Goal: Obtain resource: Download file/media

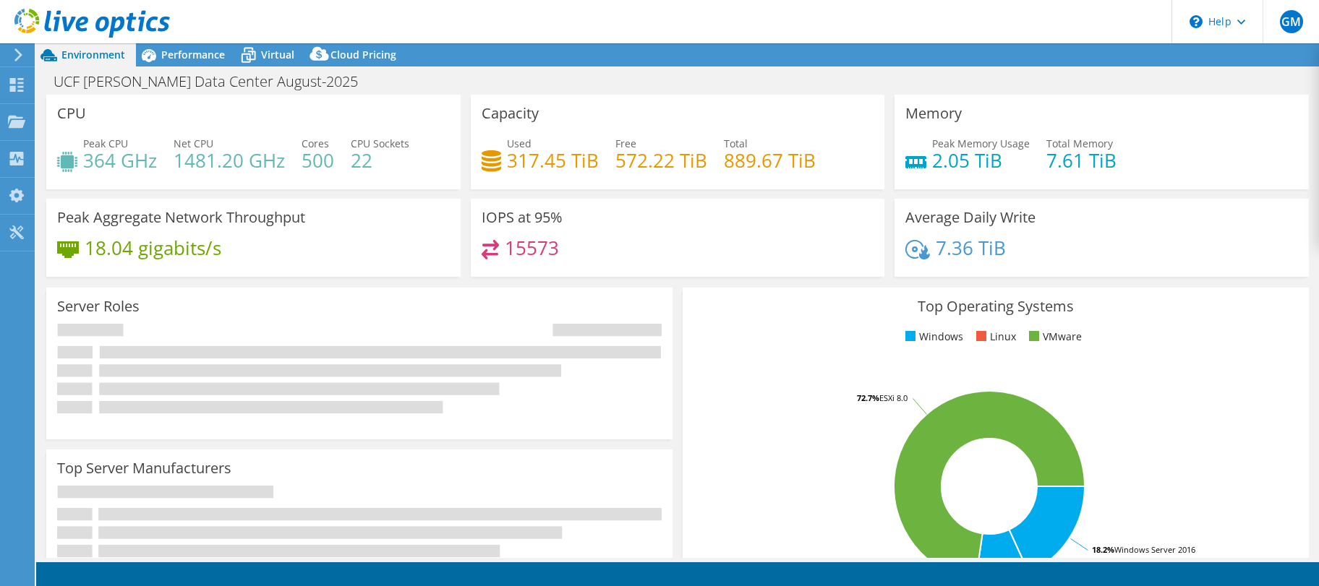
select select "USD"
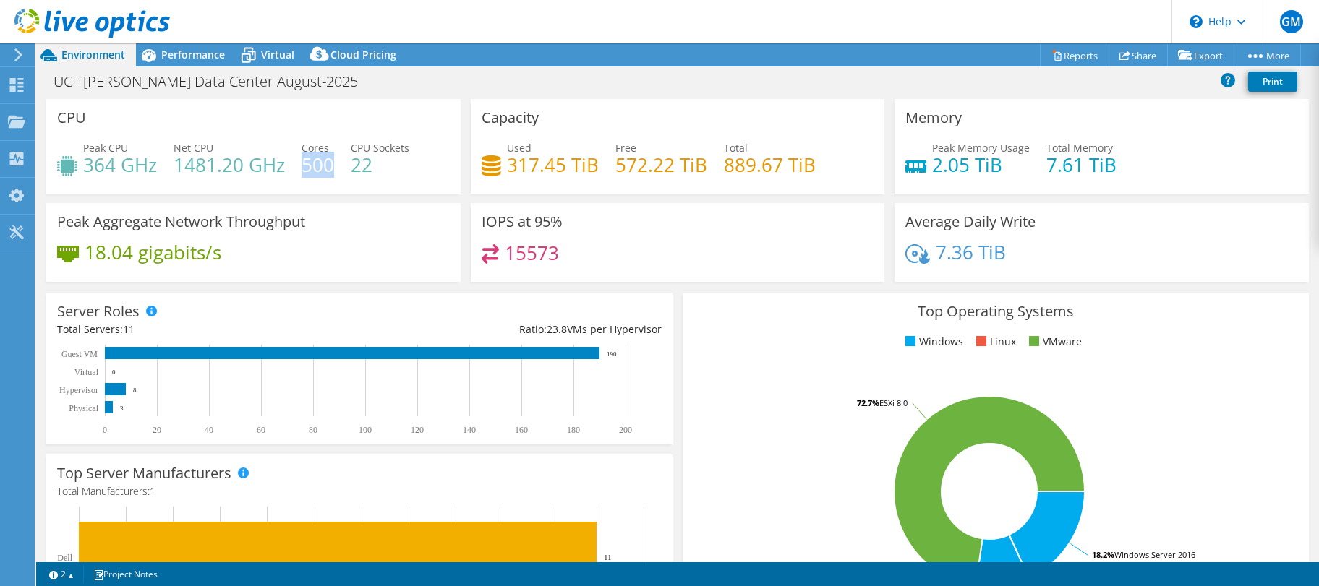
drag, startPoint x: 302, startPoint y: 165, endPoint x: 329, endPoint y: 168, distance: 26.9
click at [329, 168] on h4 "500" at bounding box center [317, 165] width 33 height 16
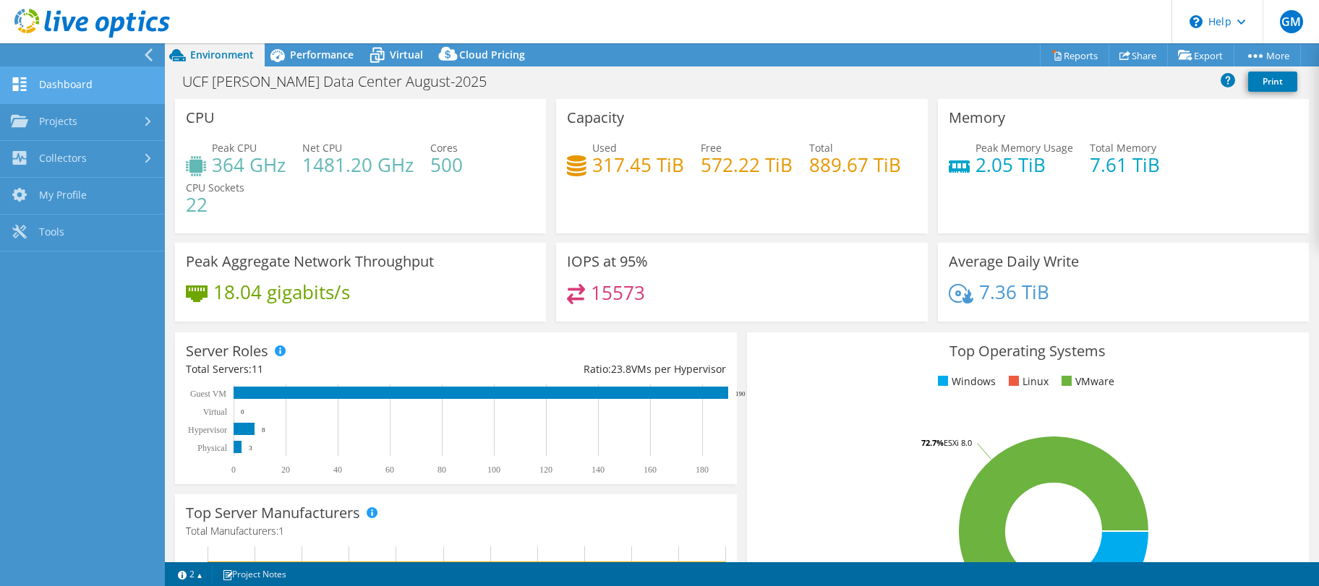
click at [35, 83] on link "Dashboard" at bounding box center [82, 85] width 165 height 37
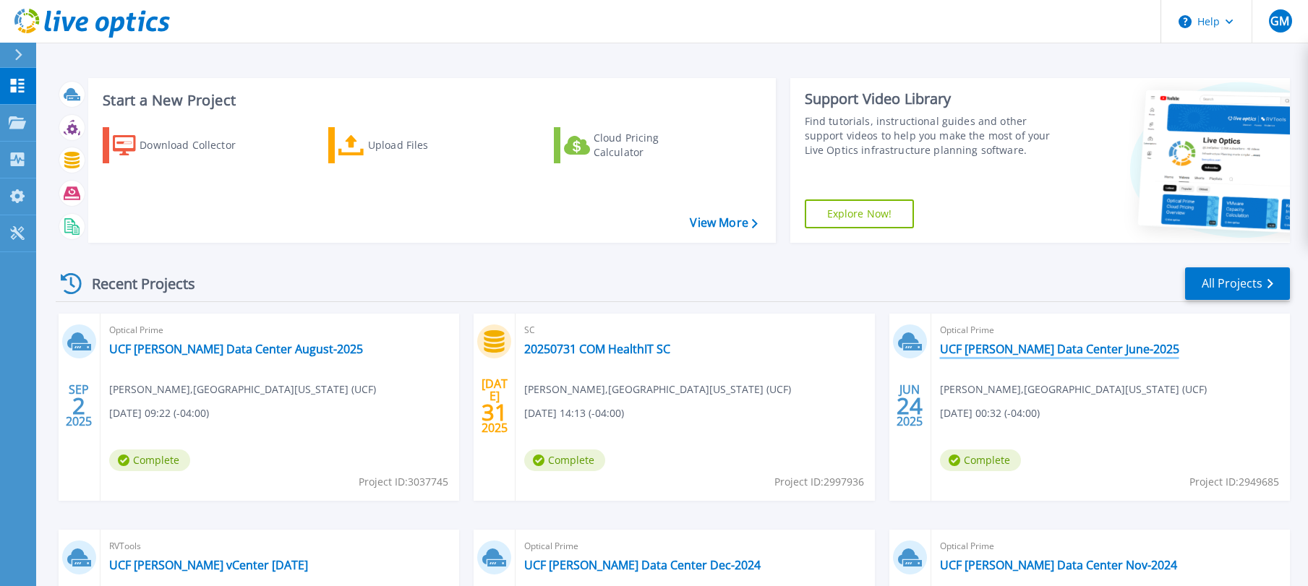
click at [970, 355] on link "UCF [PERSON_NAME] Data Center June-2025" at bounding box center [1059, 349] width 239 height 14
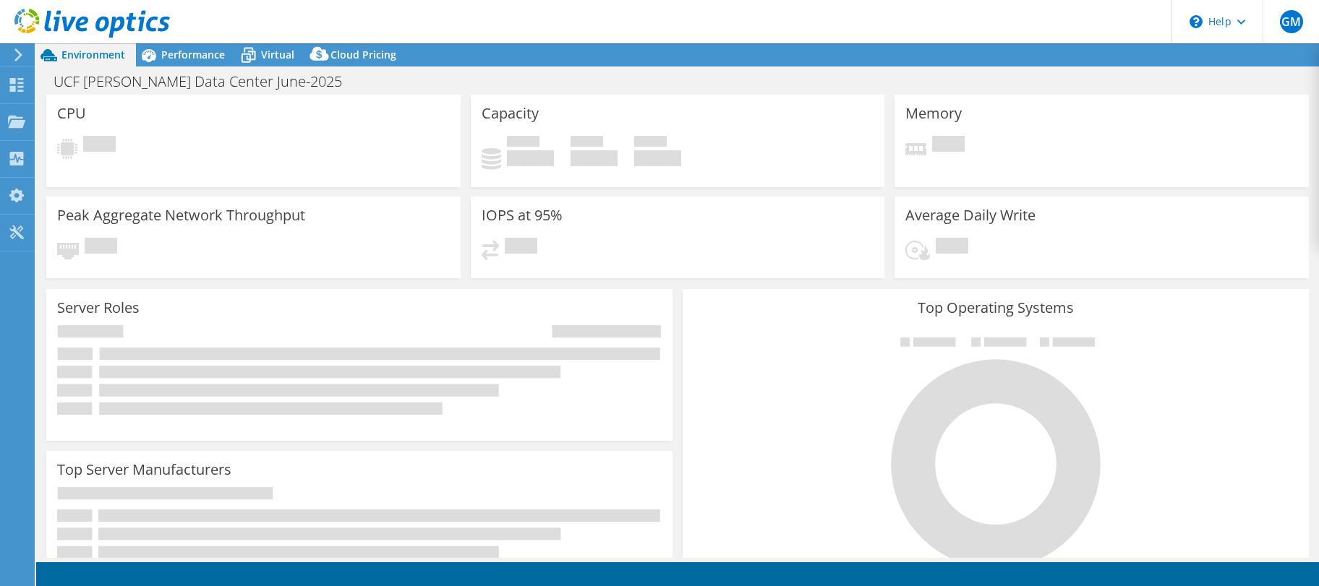
select select "USEast"
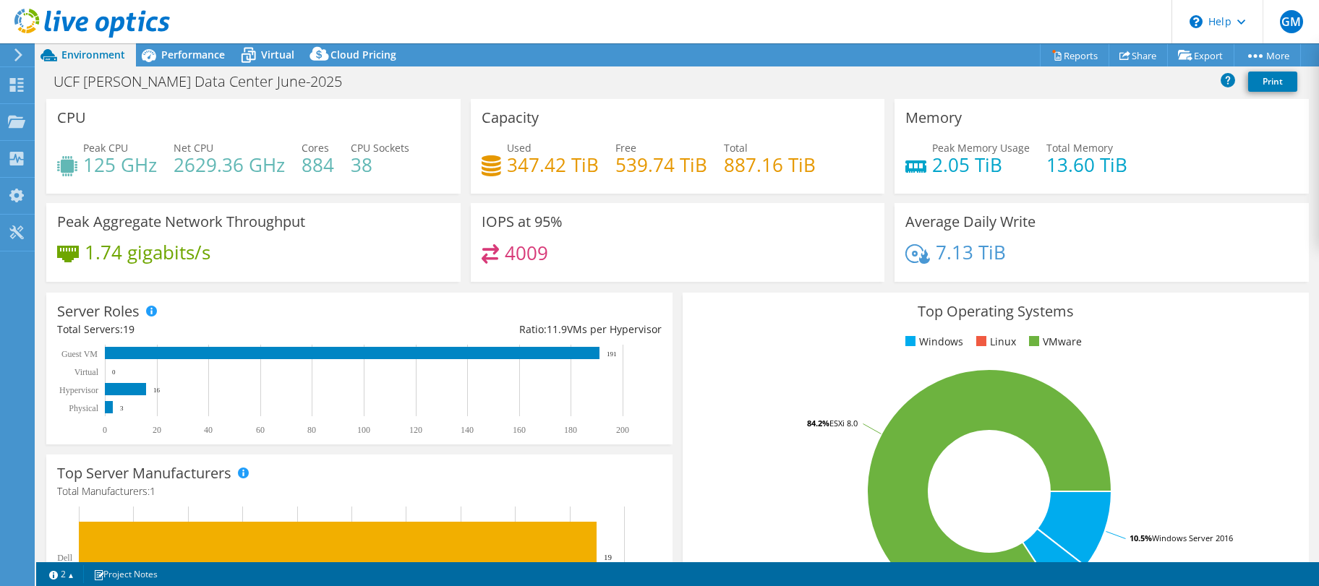
click at [21, 56] on use at bounding box center [18, 54] width 8 height 13
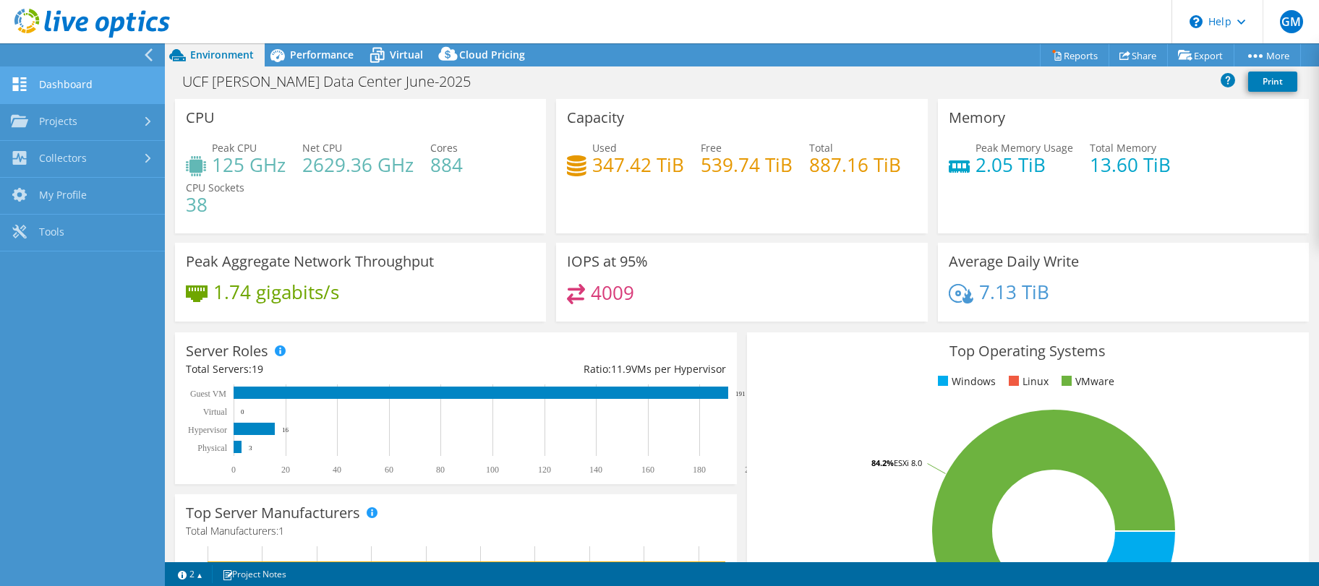
click at [96, 86] on link "Dashboard" at bounding box center [82, 85] width 165 height 37
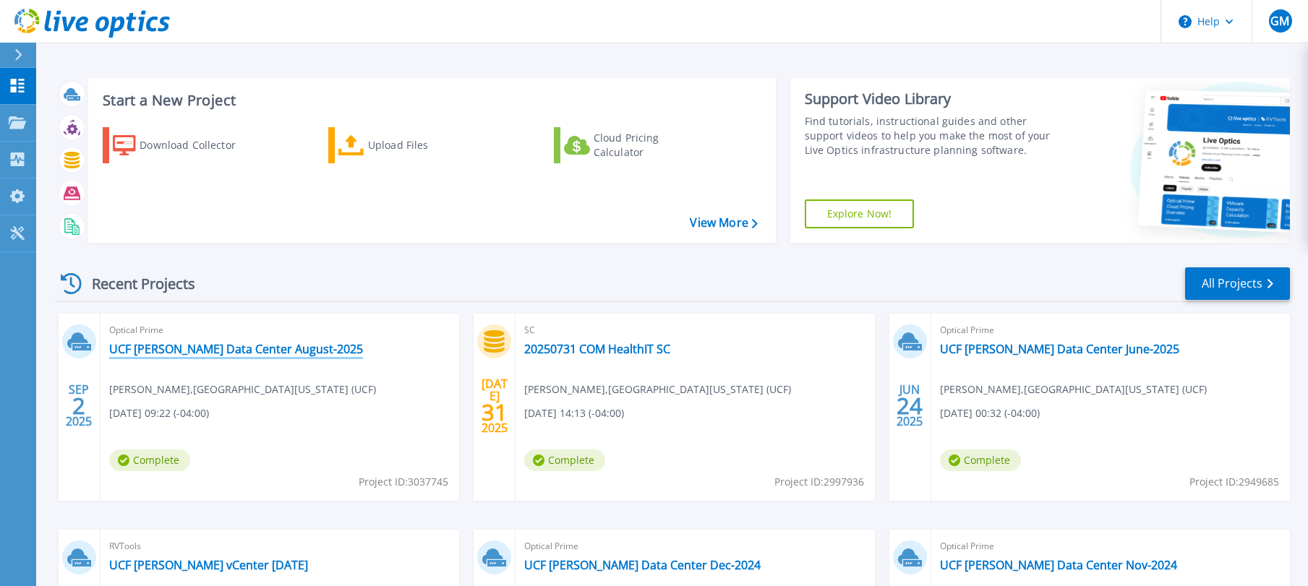
click at [170, 350] on link "UCF [PERSON_NAME] Data Center August-2025" at bounding box center [236, 349] width 254 height 14
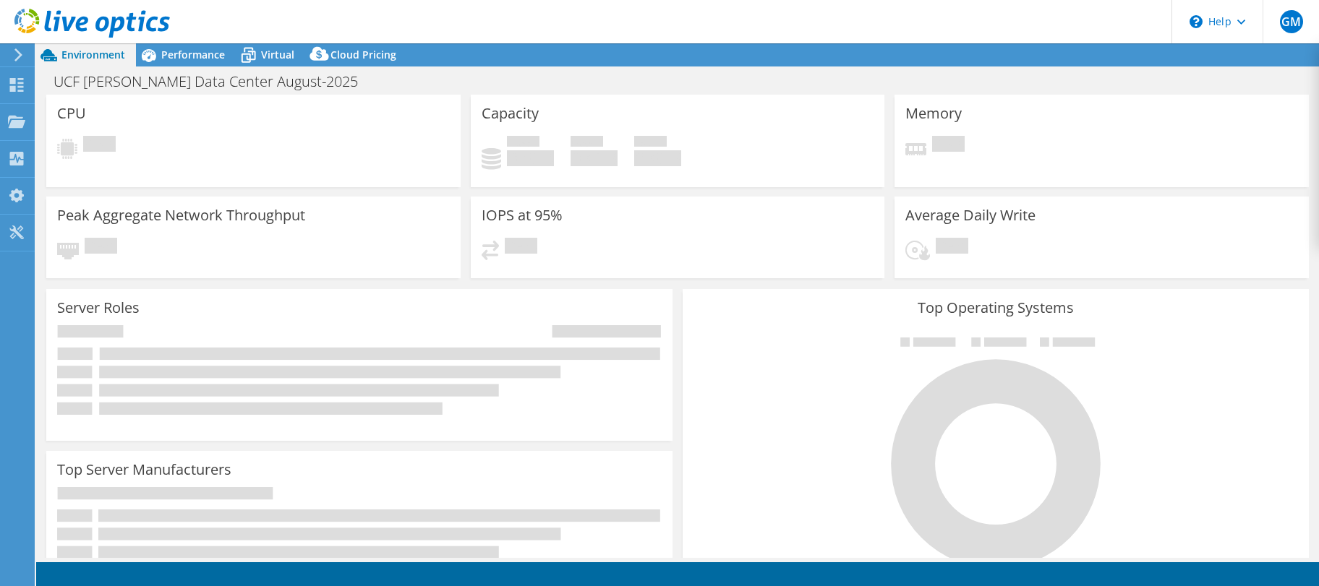
select select "USD"
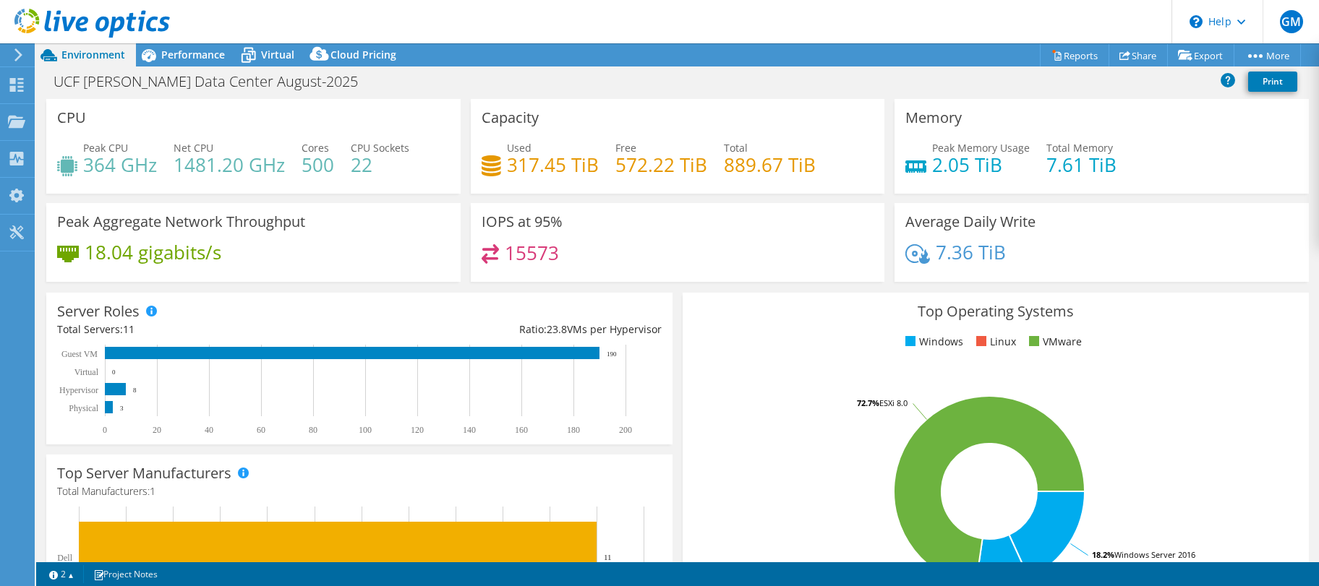
click at [14, 54] on icon at bounding box center [18, 54] width 11 height 13
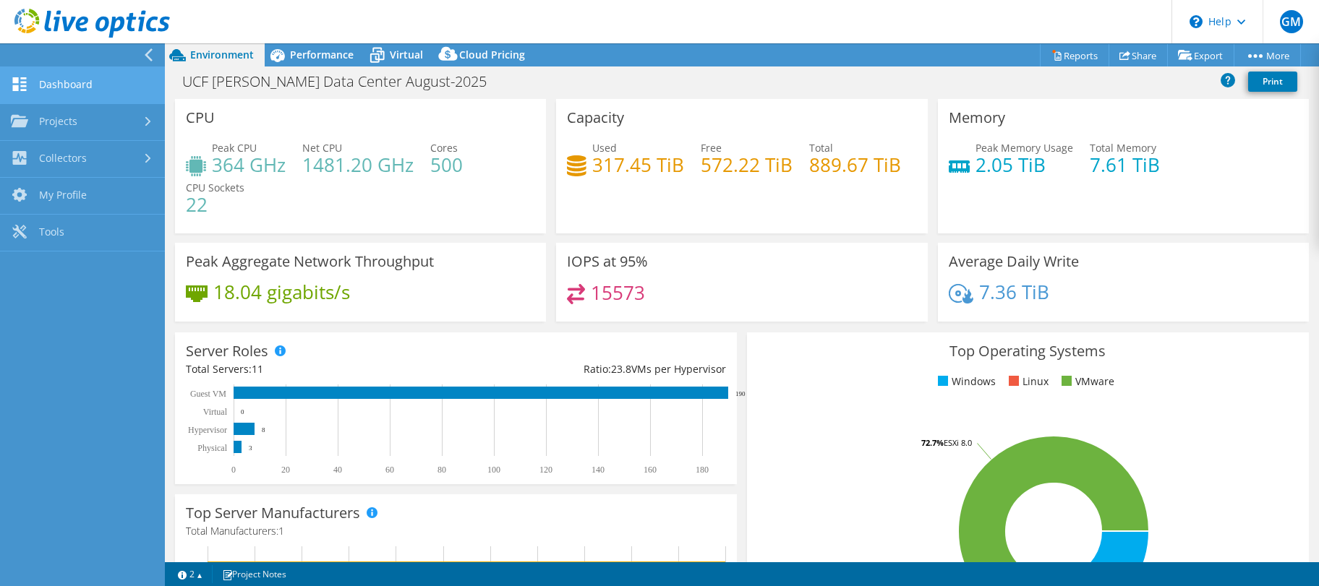
click at [91, 82] on link "Dashboard" at bounding box center [82, 85] width 165 height 37
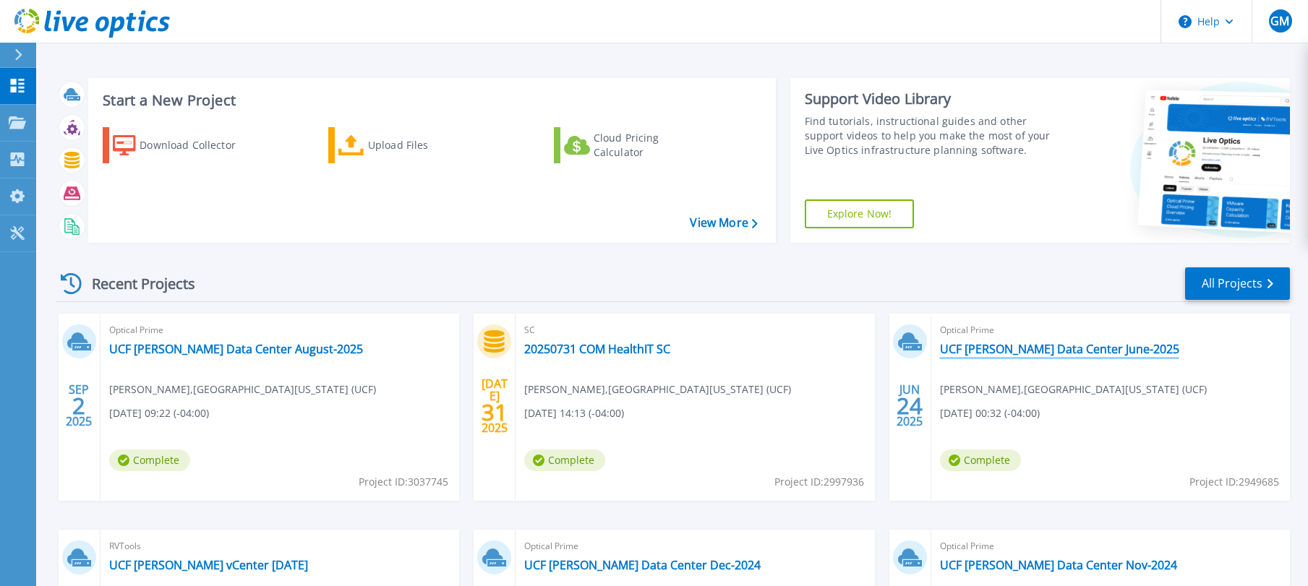
click at [1002, 355] on link "UCF Lake Nona Data Center June-2025" at bounding box center [1059, 349] width 239 height 14
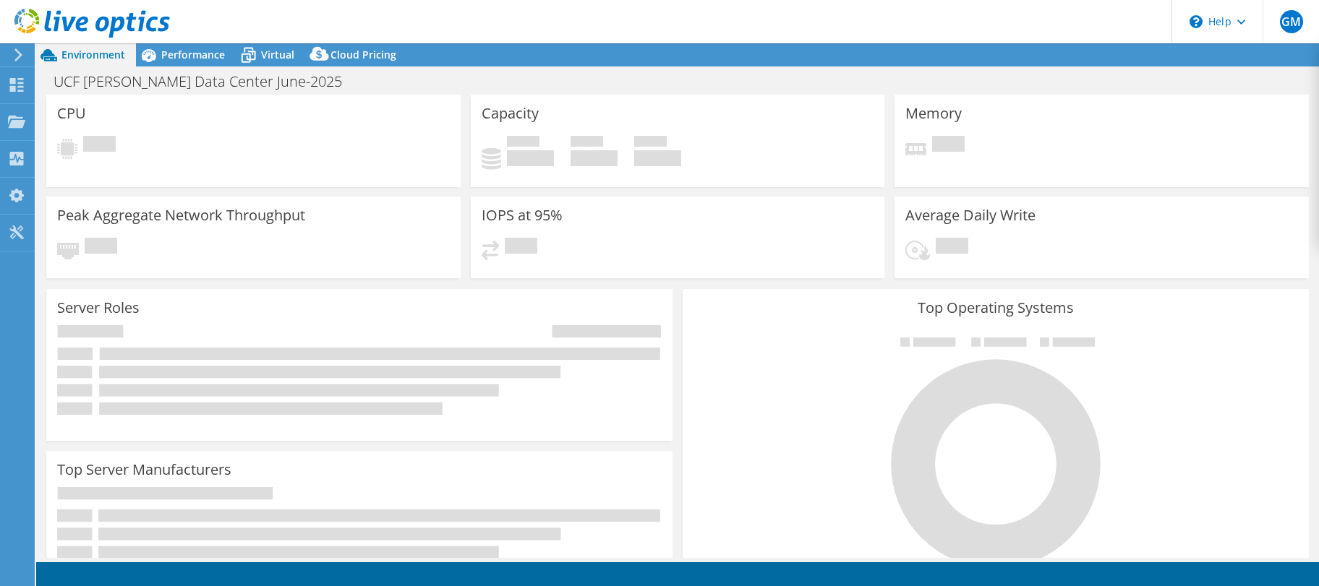
select select "USEast"
select select "USD"
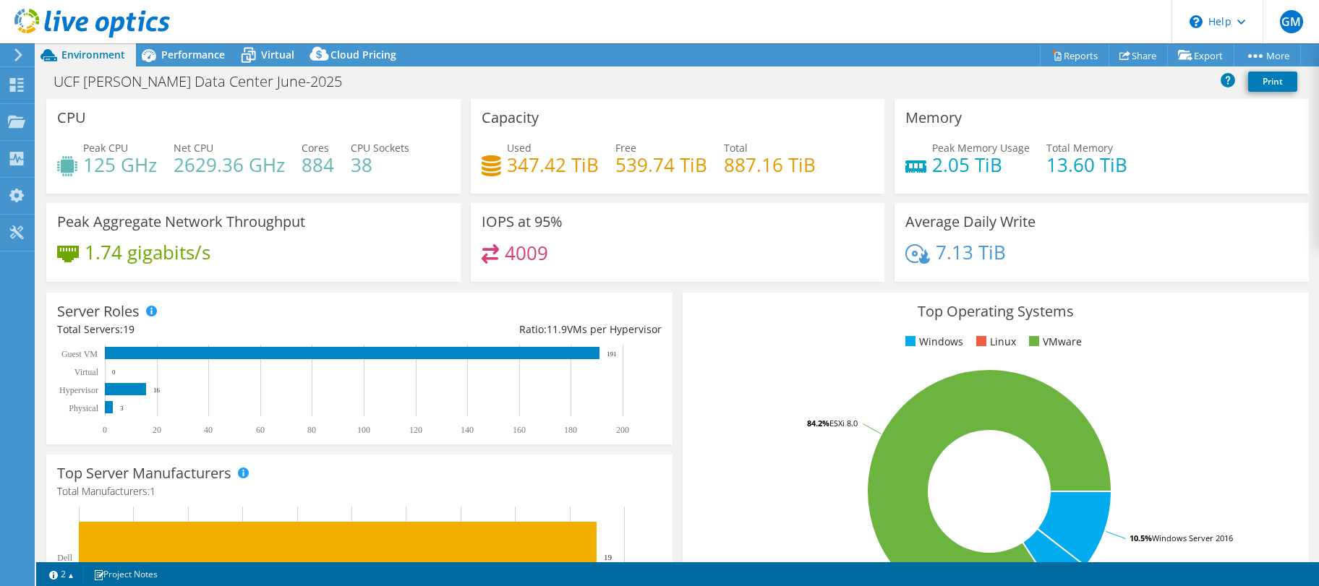
click at [15, 56] on icon at bounding box center [18, 54] width 11 height 13
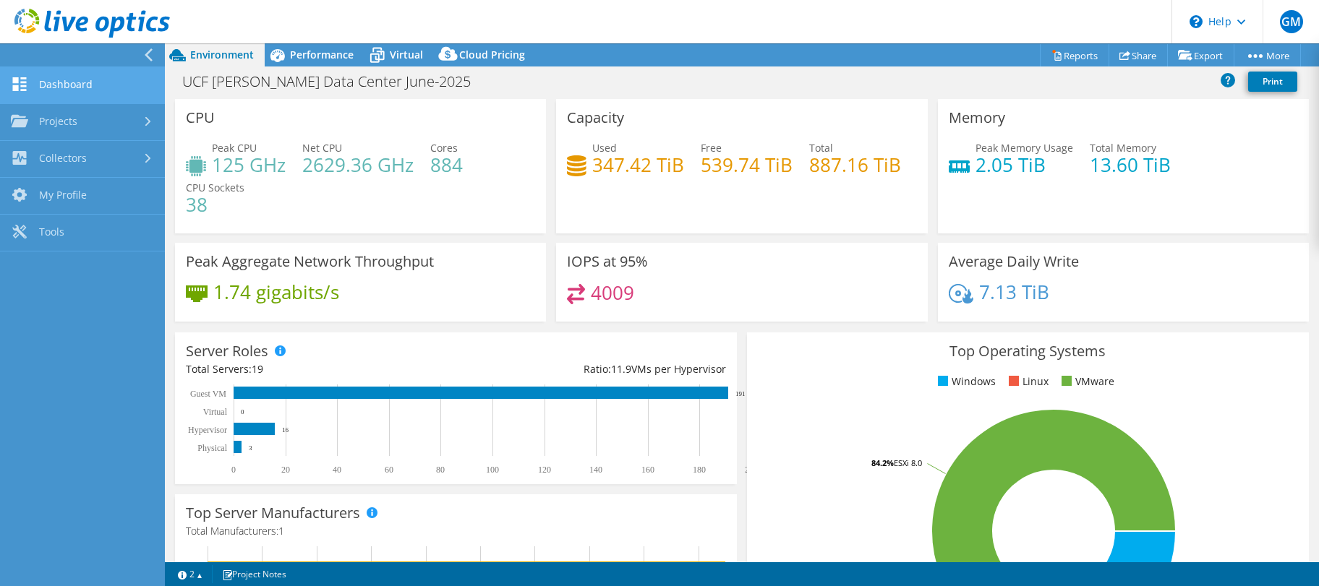
click at [108, 80] on link "Dashboard" at bounding box center [82, 85] width 165 height 37
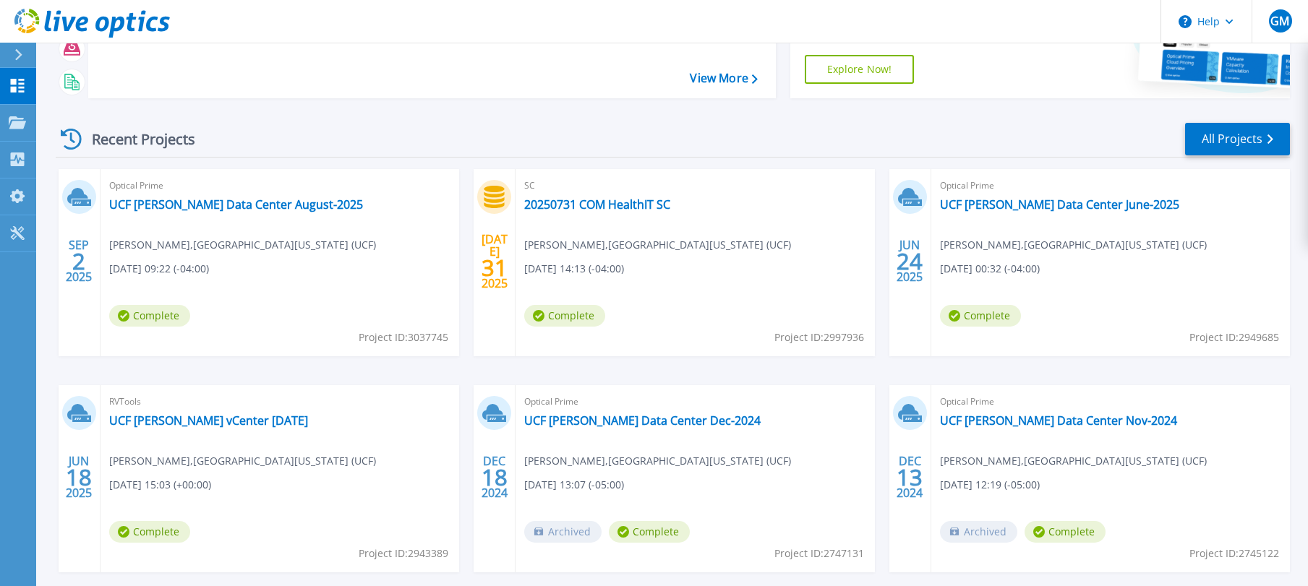
scroll to position [215, 0]
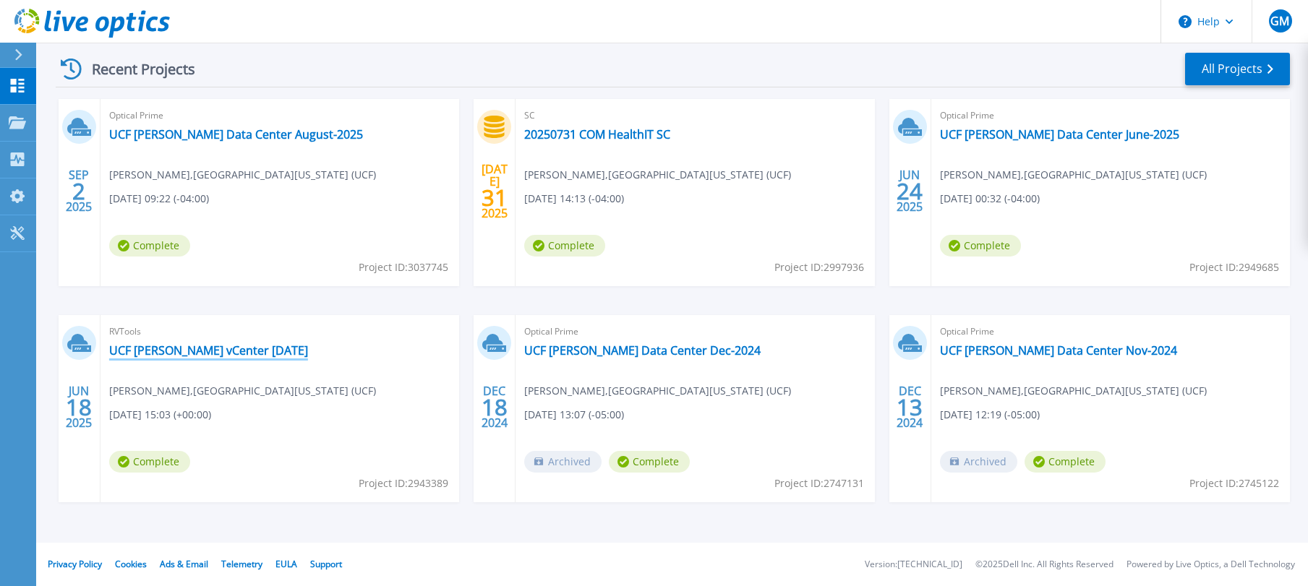
click at [231, 351] on link "UCF [PERSON_NAME] vCenter [DATE]" at bounding box center [208, 350] width 199 height 14
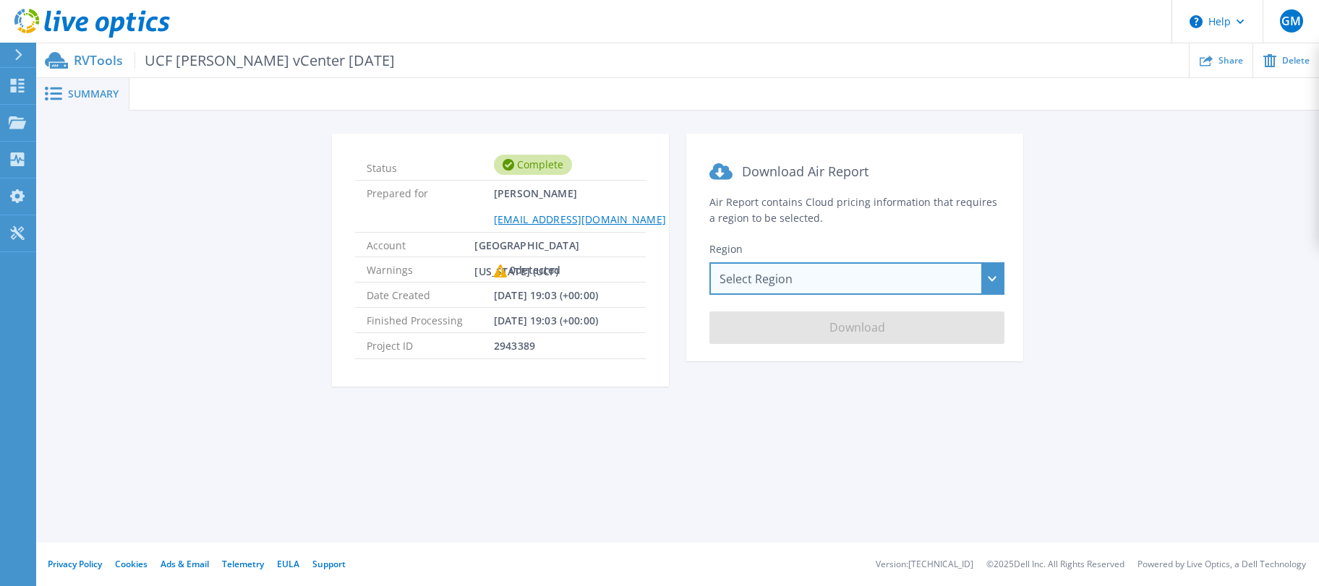
click at [939, 280] on div "Select Region [GEOGRAPHIC_DATA] ([GEOGRAPHIC_DATA]) [GEOGRAPHIC_DATA] ([GEOGRAP…" at bounding box center [856, 278] width 295 height 33
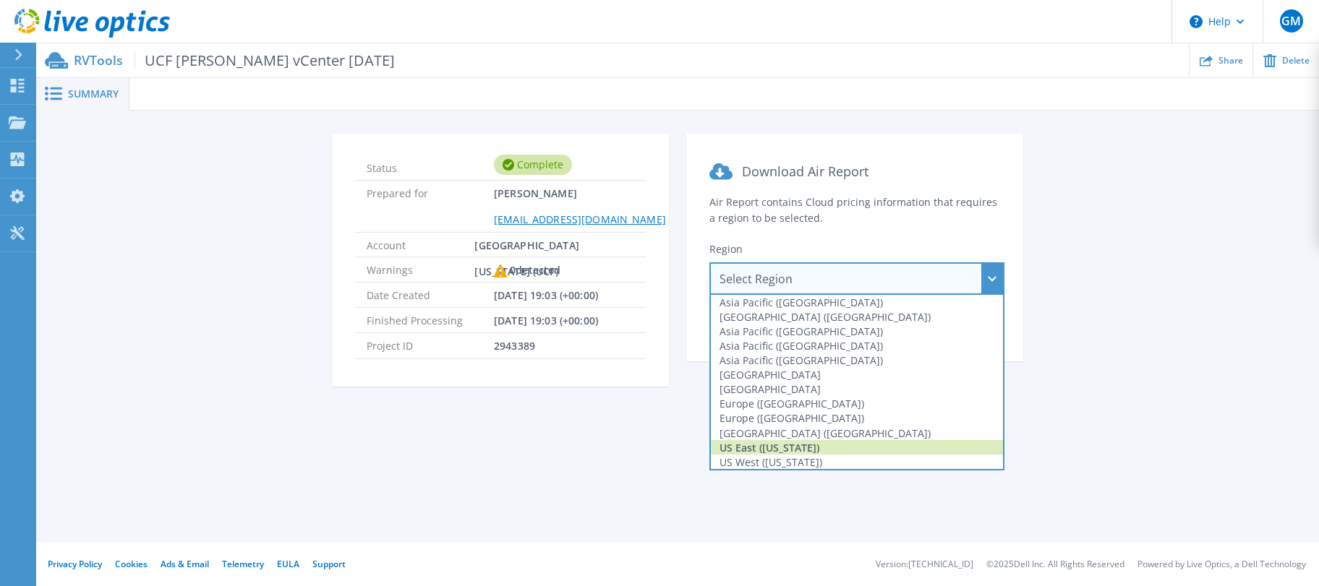
click at [836, 450] on div "US East ([US_STATE])" at bounding box center [857, 447] width 292 height 14
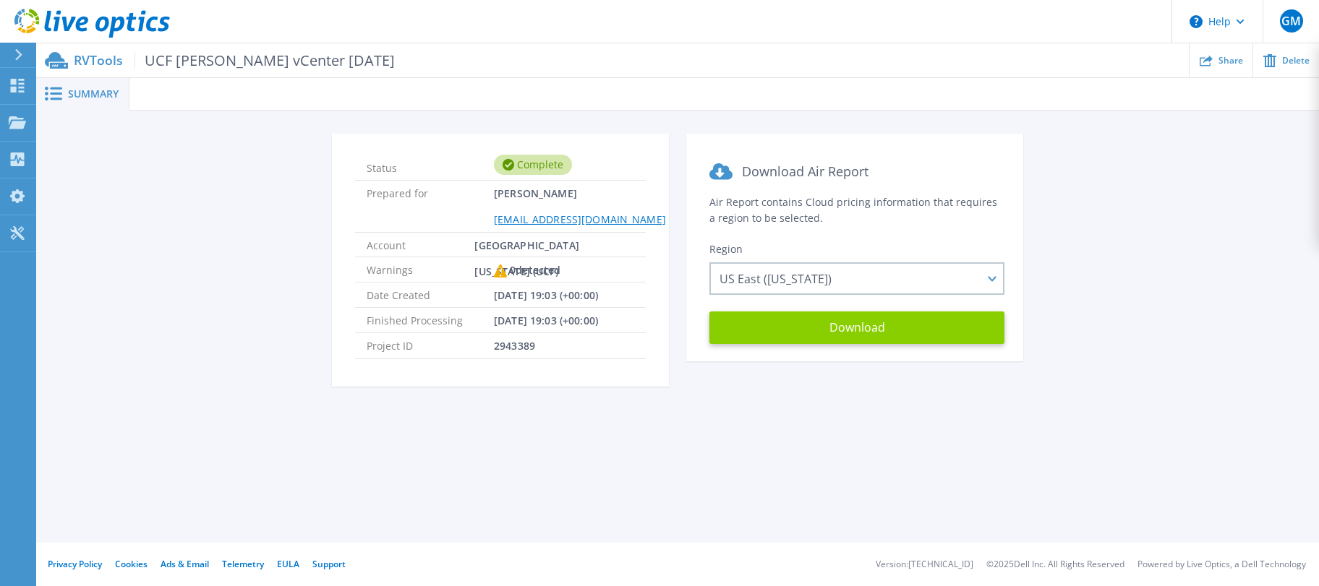
click at [878, 333] on button "Download" at bounding box center [856, 328] width 295 height 33
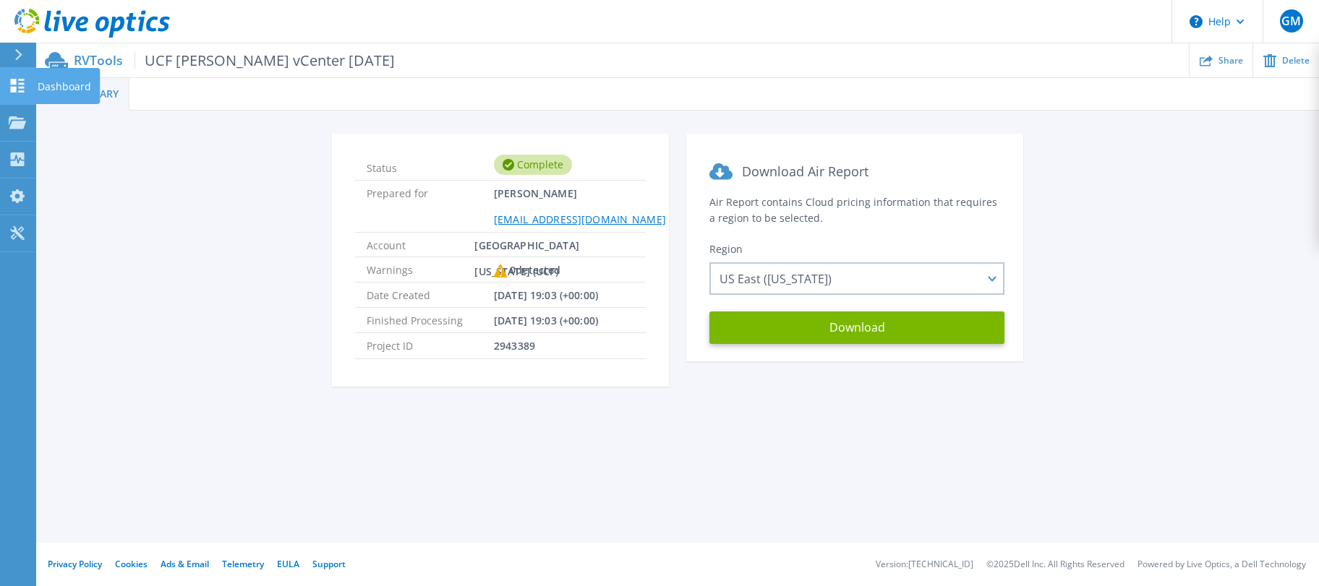
click at [75, 97] on p "Dashboard" at bounding box center [64, 87] width 53 height 38
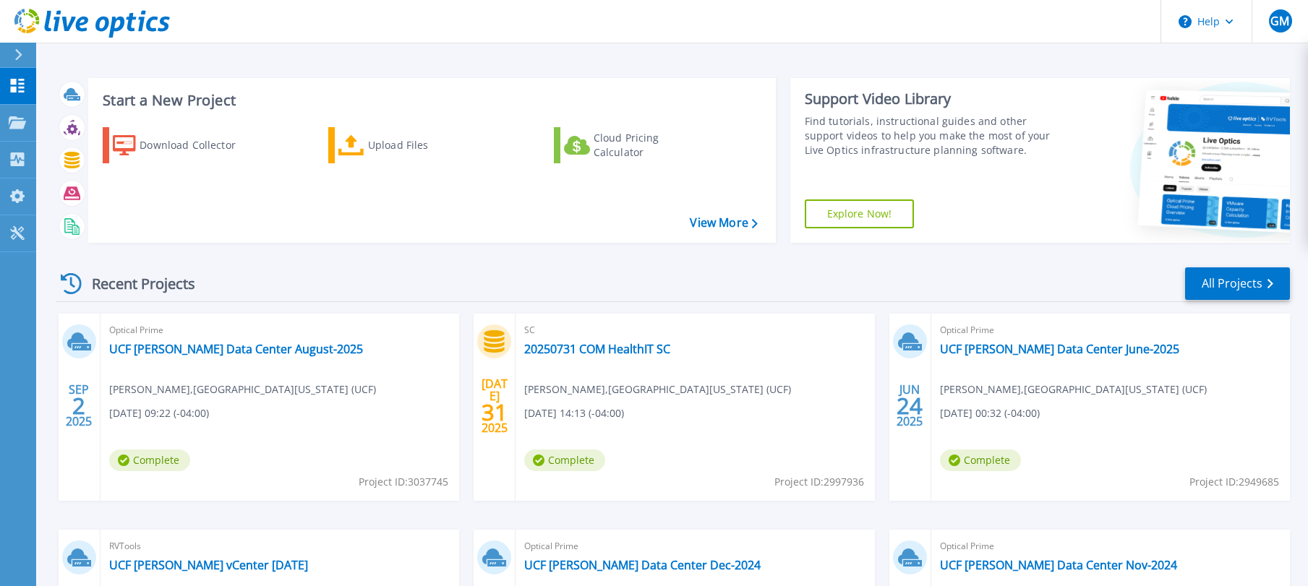
scroll to position [145, 0]
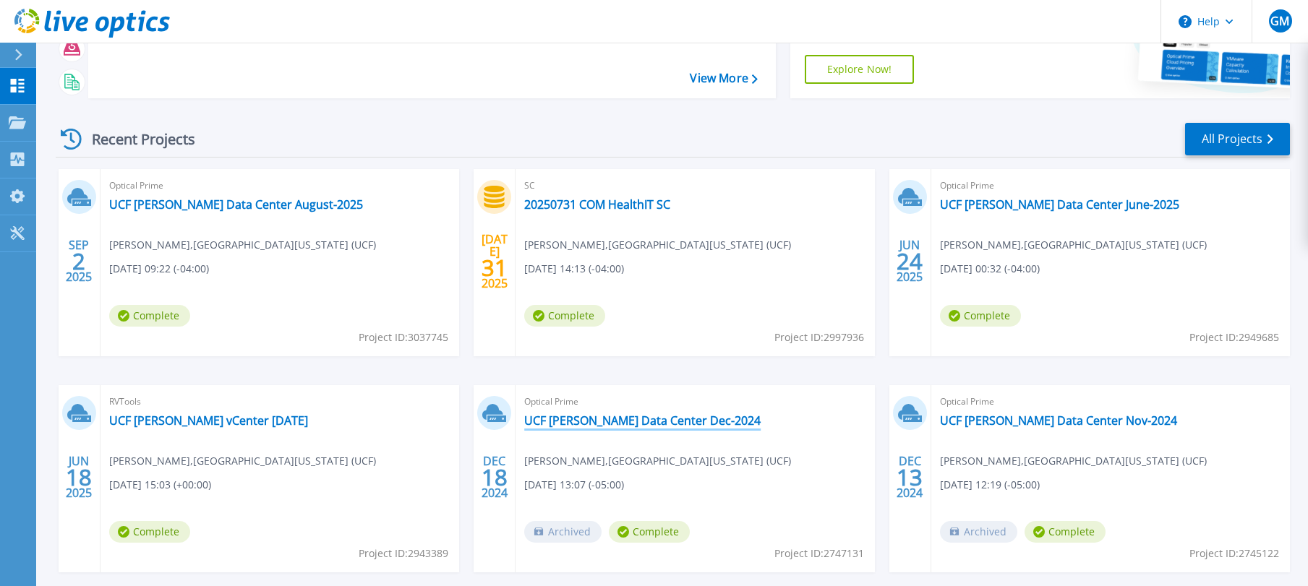
click at [656, 424] on link "UCF [PERSON_NAME] Data Center Dec-2024" at bounding box center [642, 420] width 236 height 14
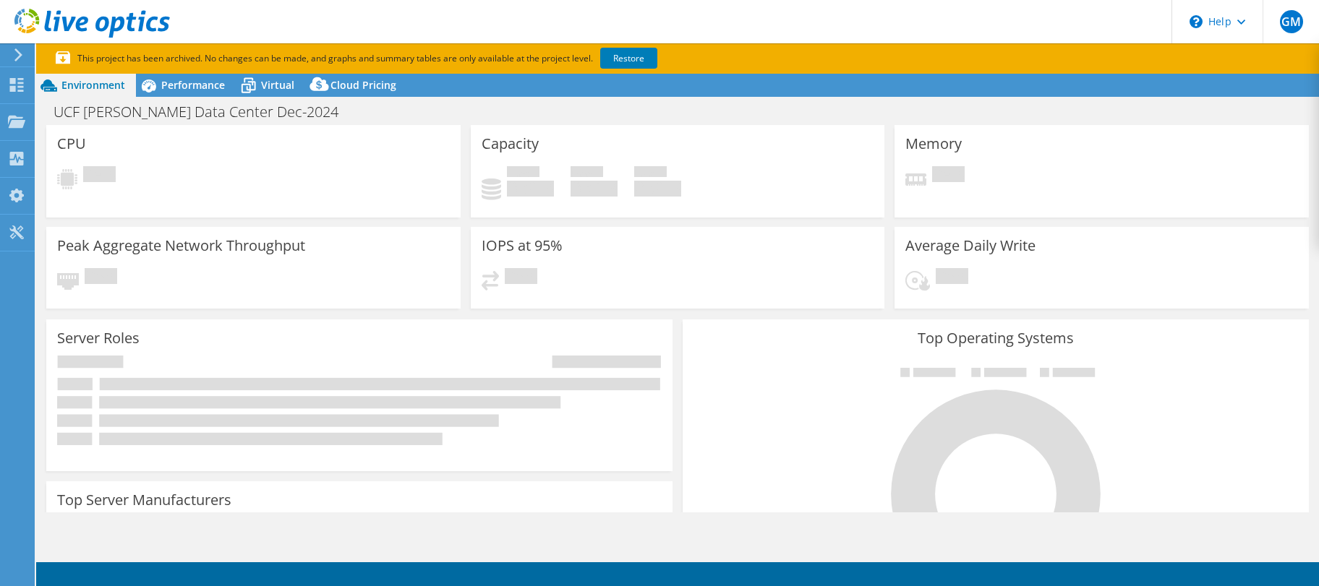
select select "USD"
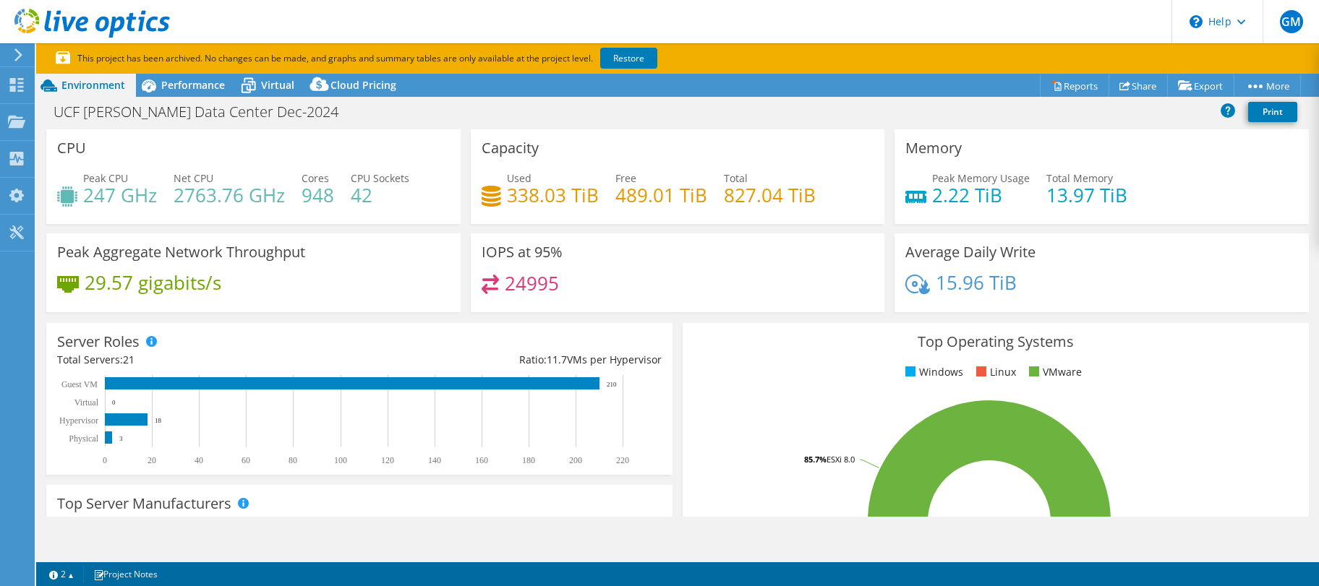
click at [20, 53] on use at bounding box center [18, 54] width 8 height 13
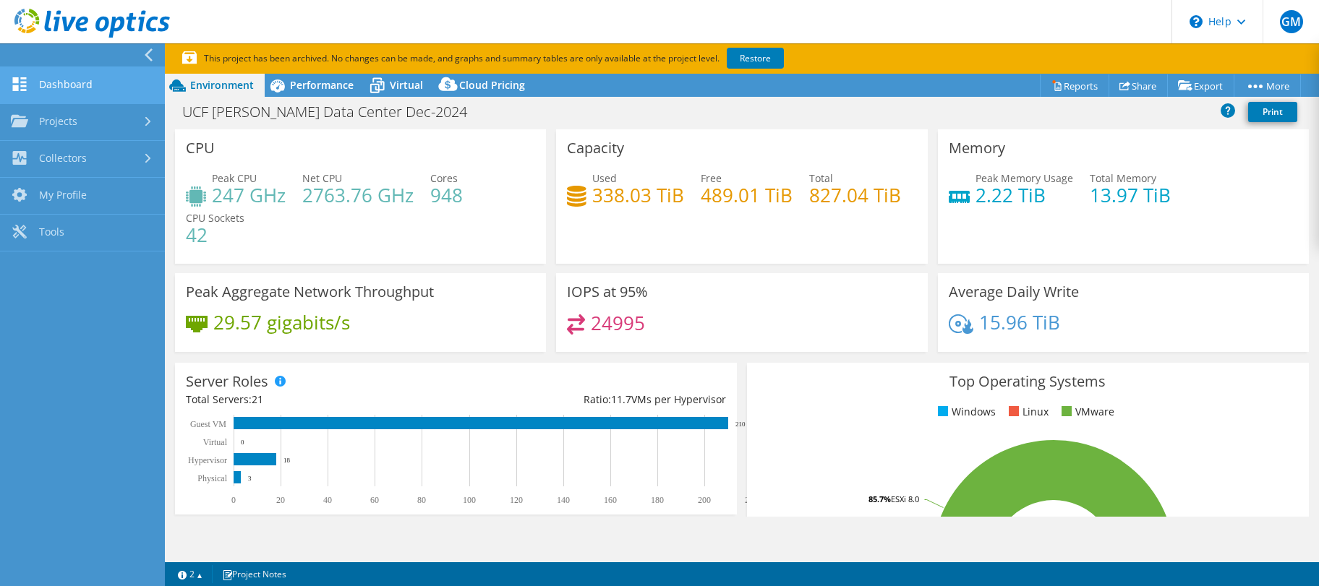
click at [102, 77] on link "Dashboard" at bounding box center [82, 85] width 165 height 37
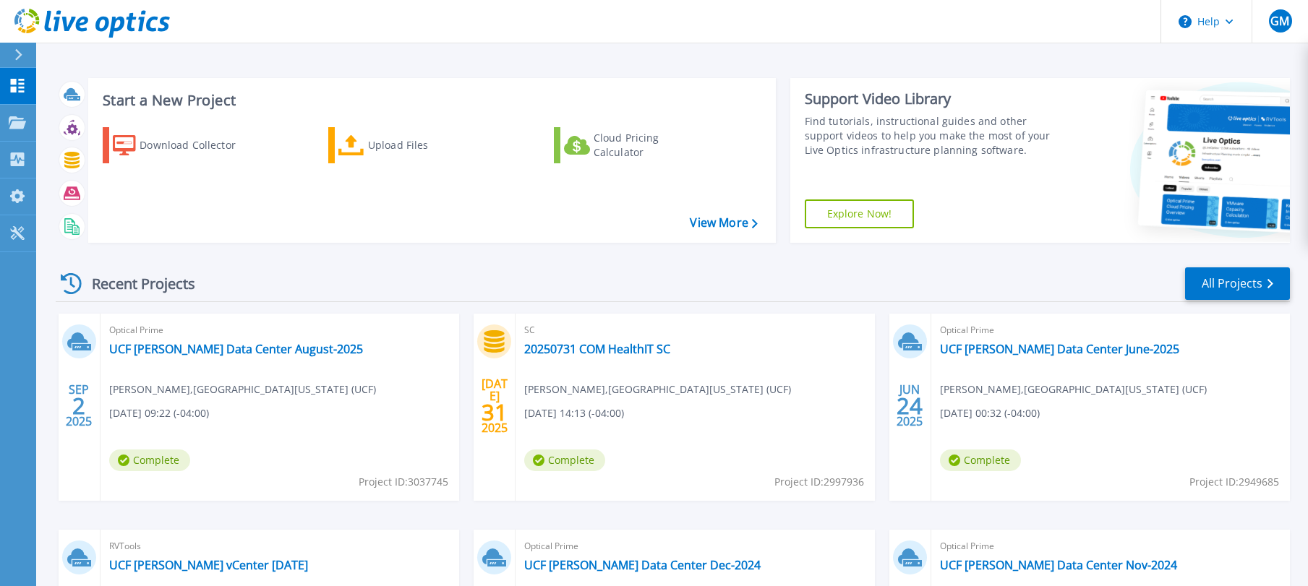
scroll to position [215, 0]
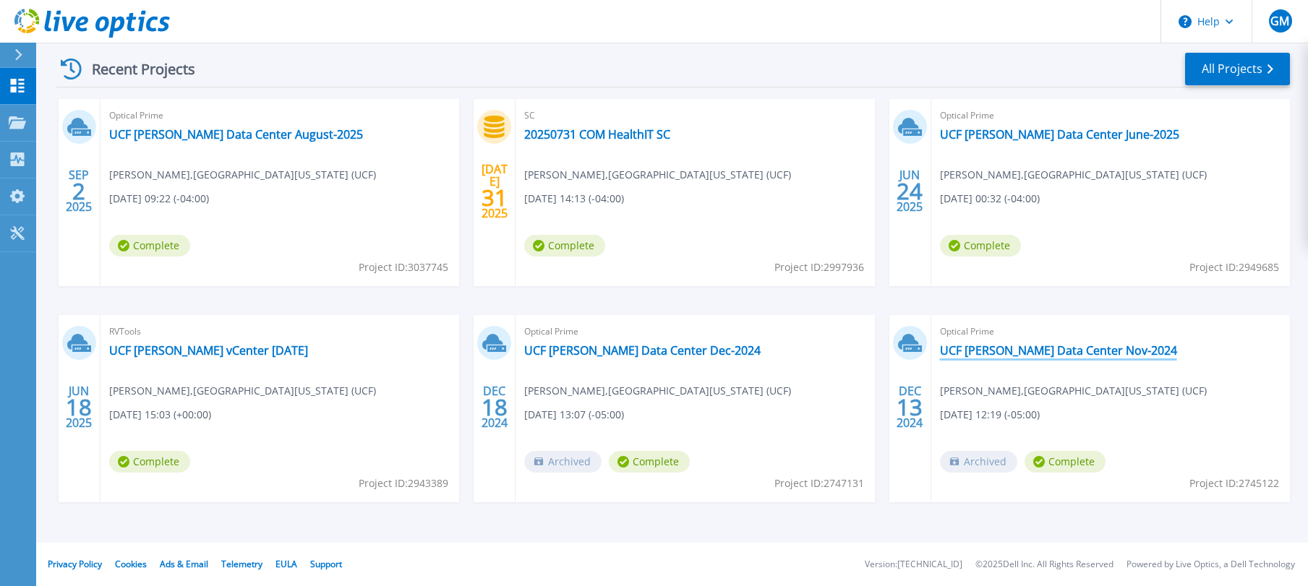
click at [1058, 351] on link "UCF [PERSON_NAME] Data Center Nov-2024" at bounding box center [1058, 350] width 237 height 14
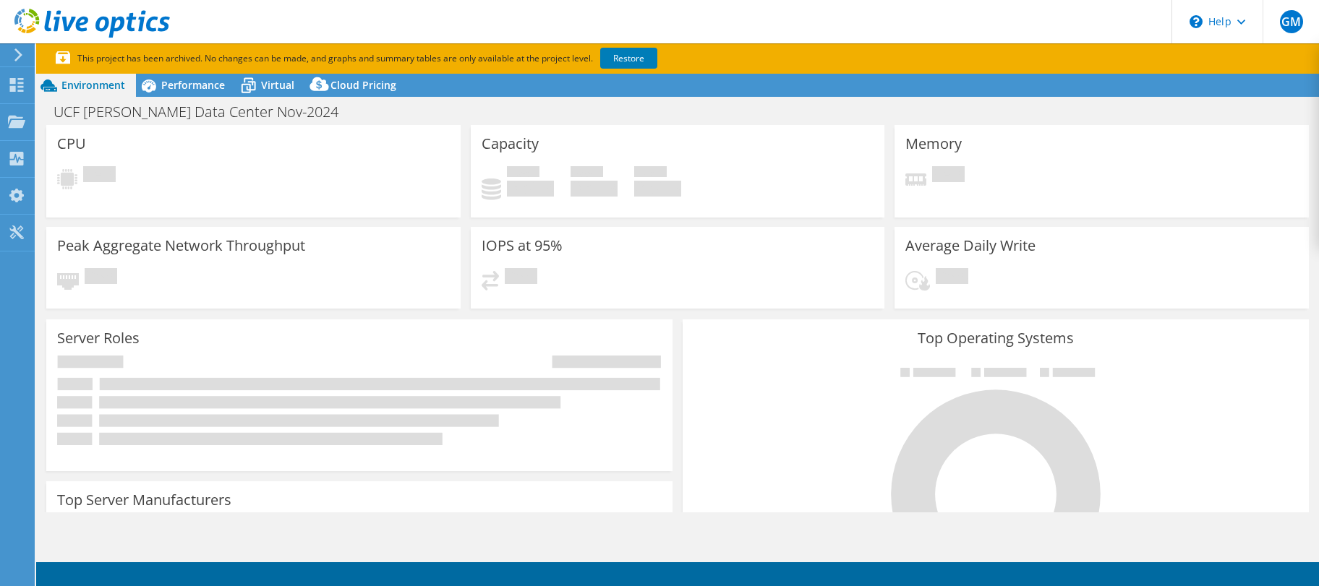
select select "USD"
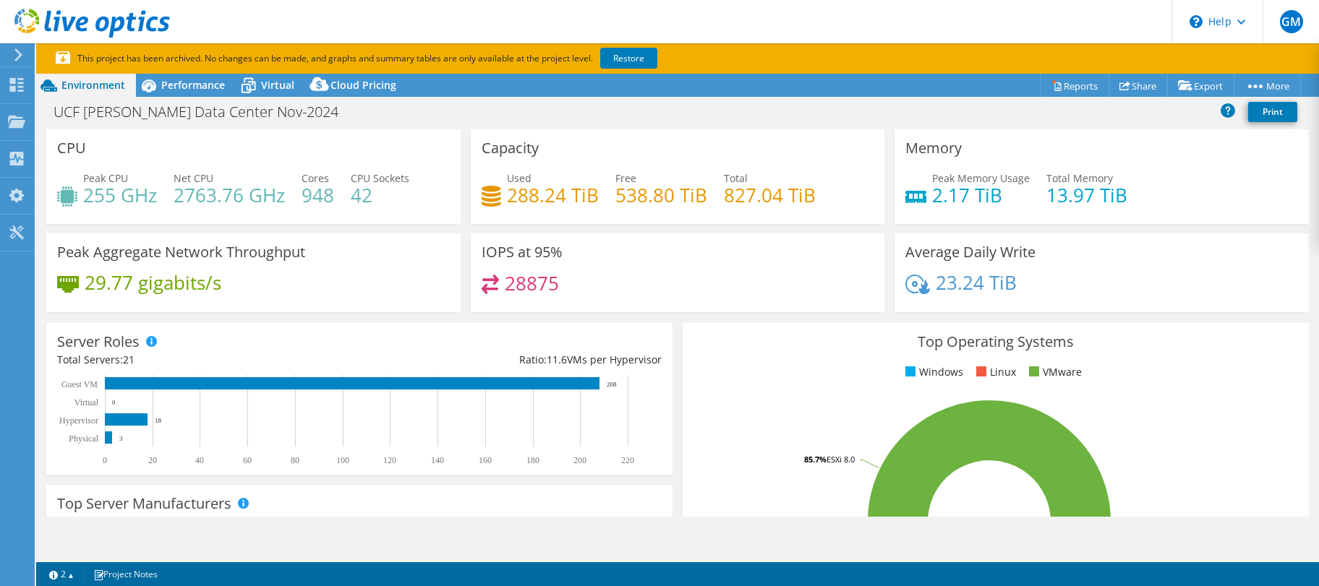
click at [22, 61] on icon at bounding box center [18, 54] width 11 height 13
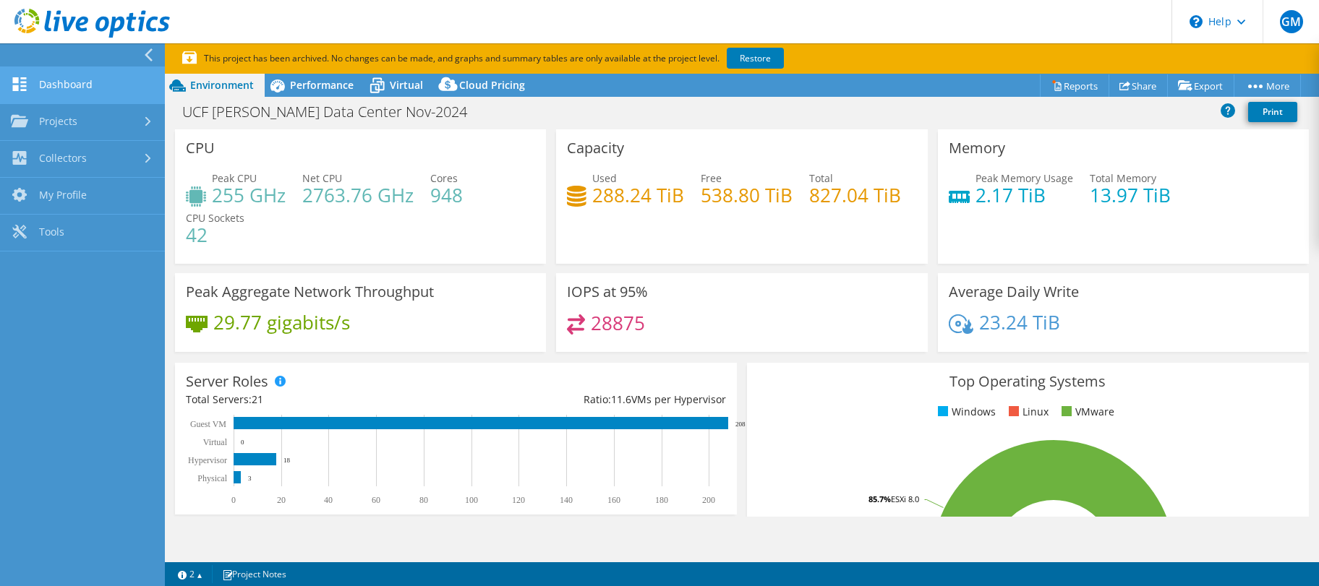
click at [42, 84] on link "Dashboard" at bounding box center [82, 85] width 165 height 37
